Goal: Communication & Community: Answer question/provide support

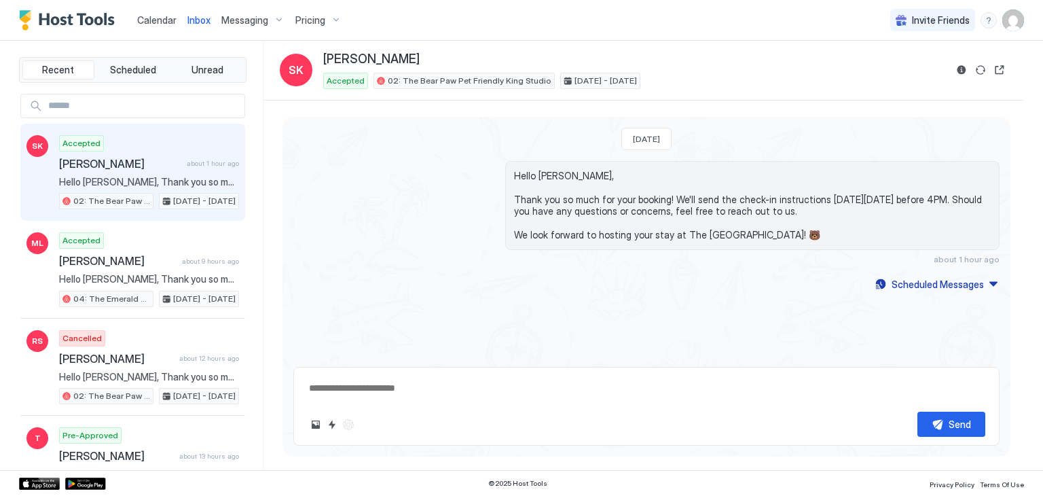
click at [160, 14] on span "Calendar" at bounding box center [156, 20] width 39 height 12
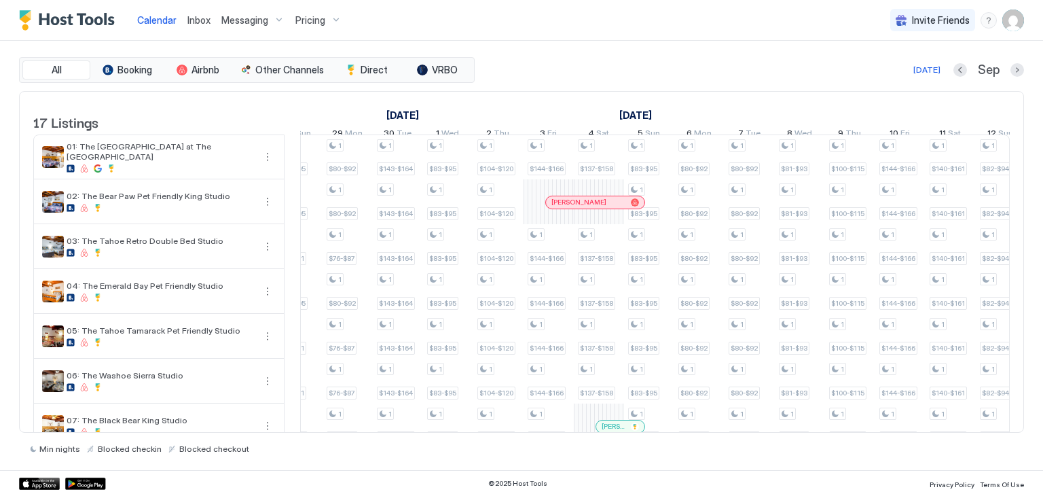
click at [201, 19] on span "Inbox" at bounding box center [198, 20] width 23 height 12
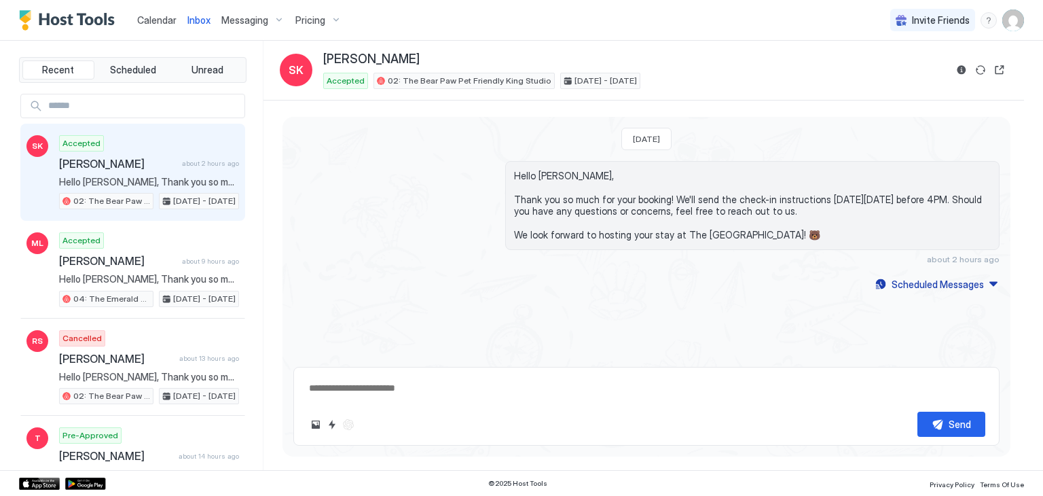
type textarea "*"
